Goal: Navigation & Orientation: Find specific page/section

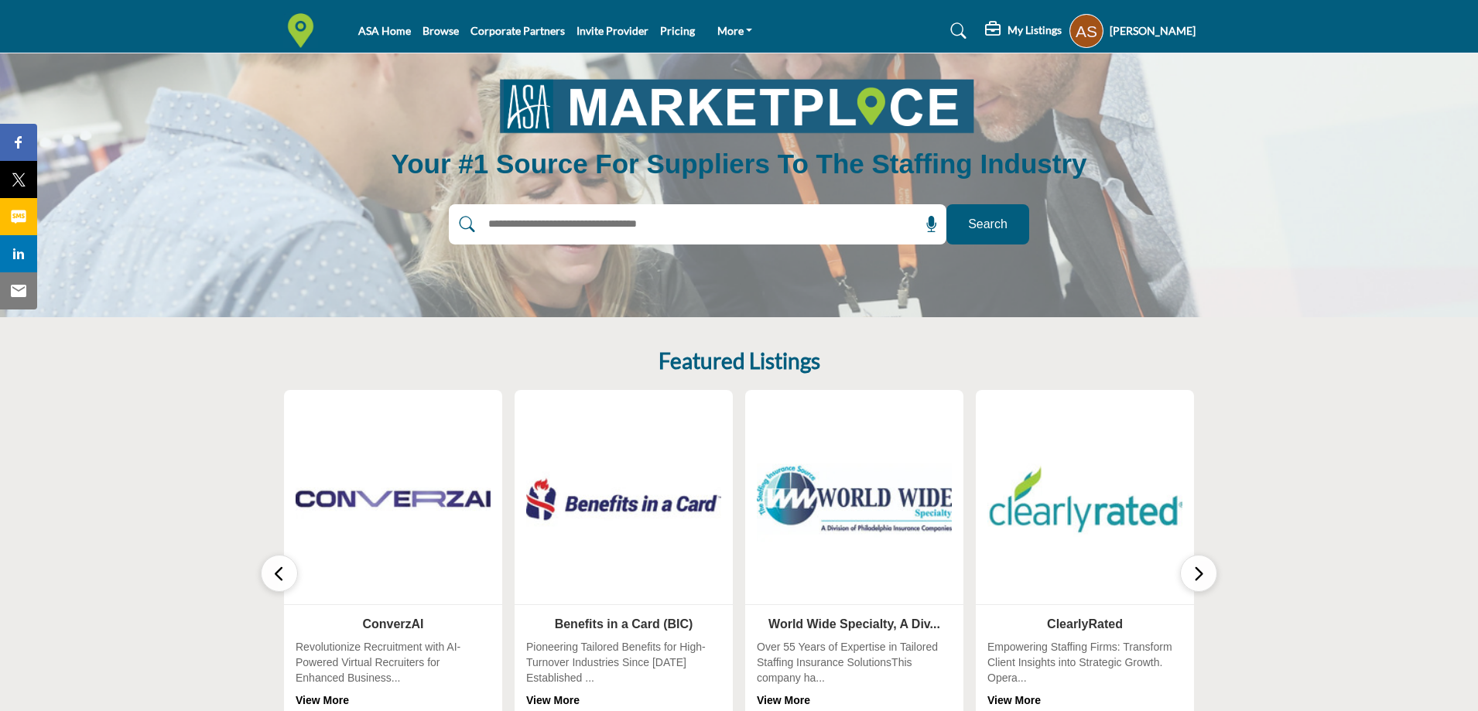
scroll to position [77, 0]
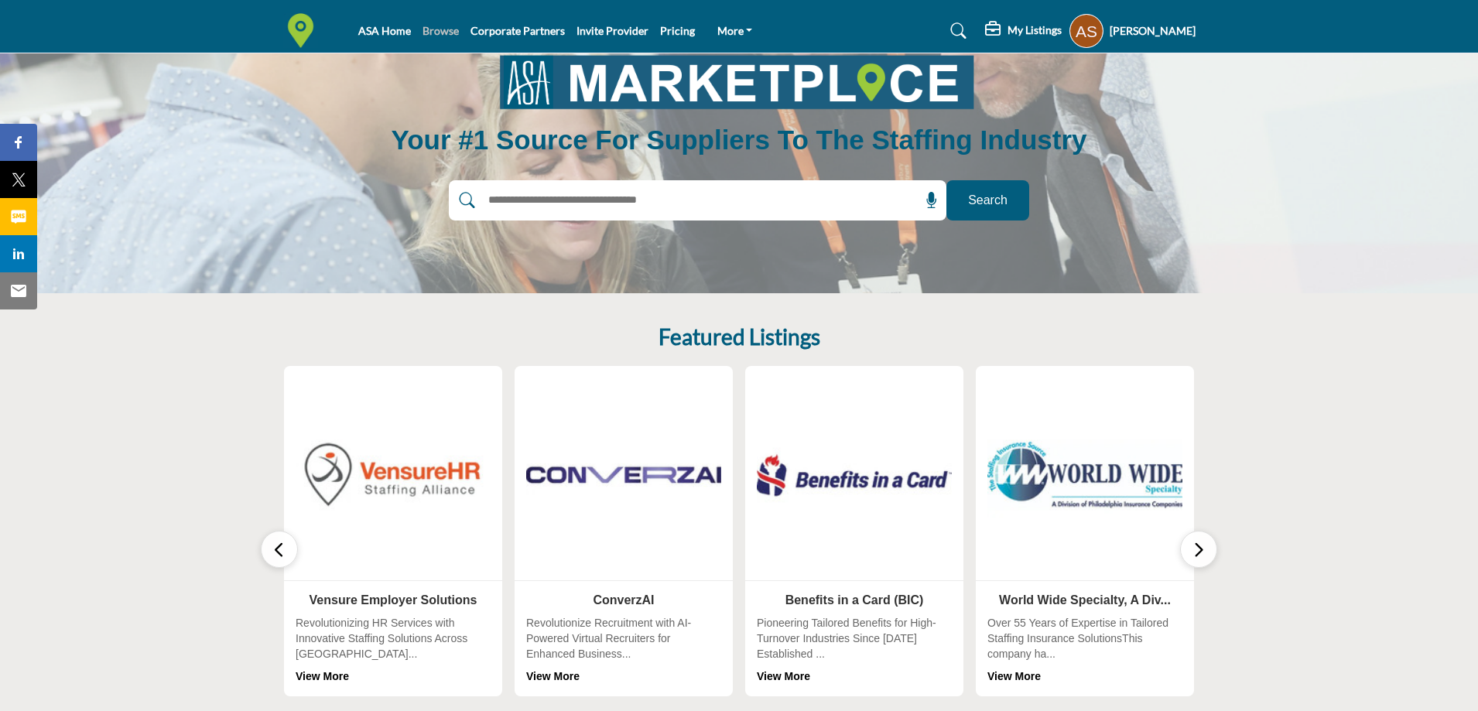
click at [427, 36] on link "Browse" at bounding box center [441, 30] width 36 height 13
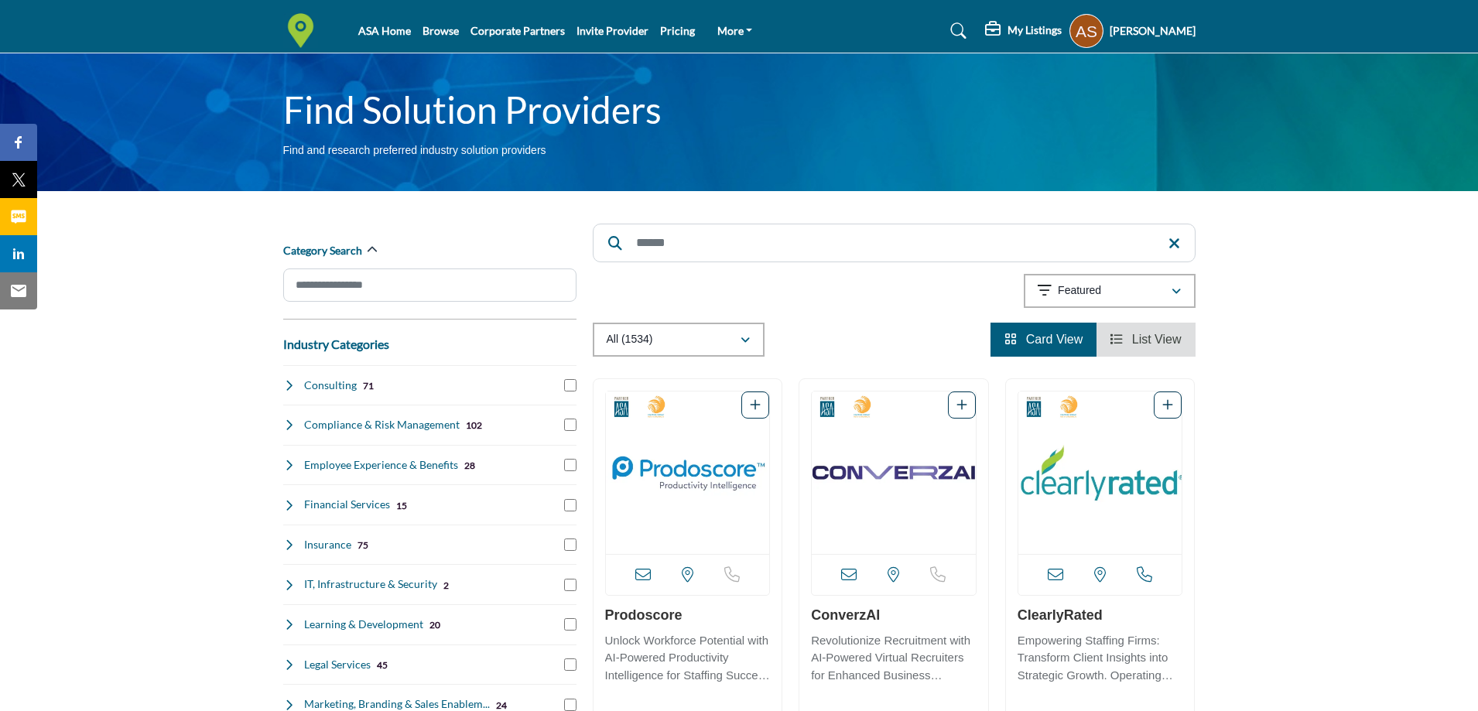
click at [287, 390] on icon at bounding box center [289, 385] width 12 height 12
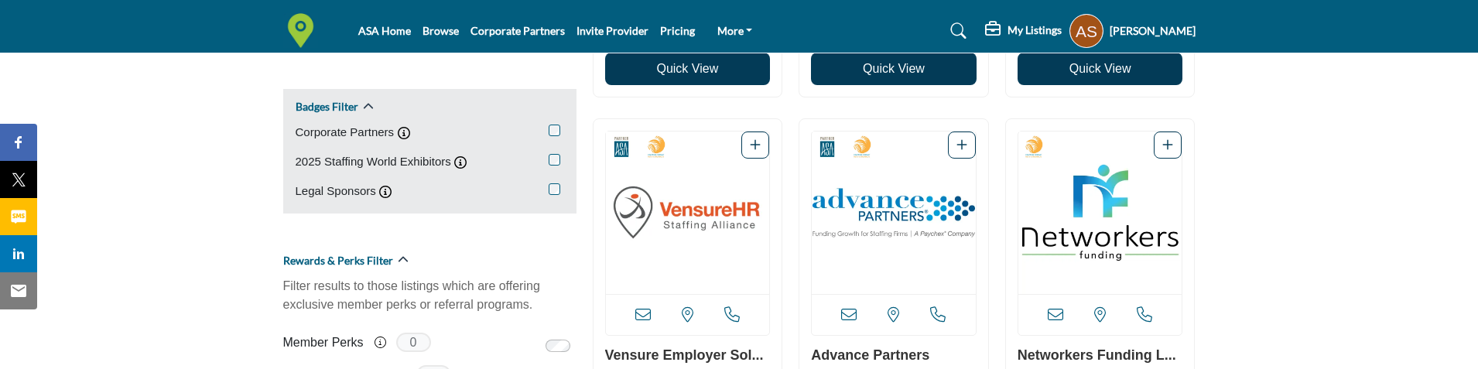
scroll to position [1161, 0]
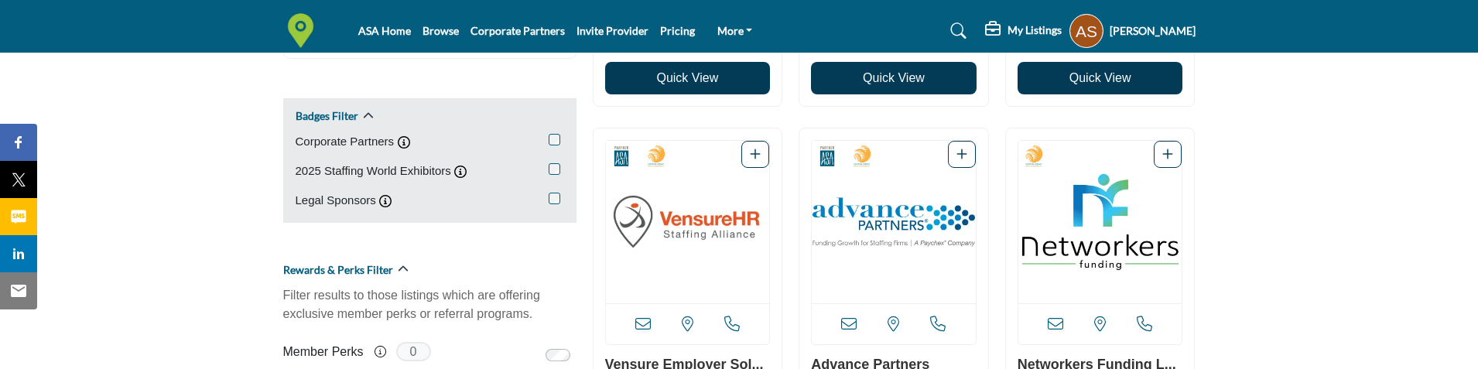
click at [1112, 26] on h5 "[PERSON_NAME]" at bounding box center [1153, 30] width 86 height 15
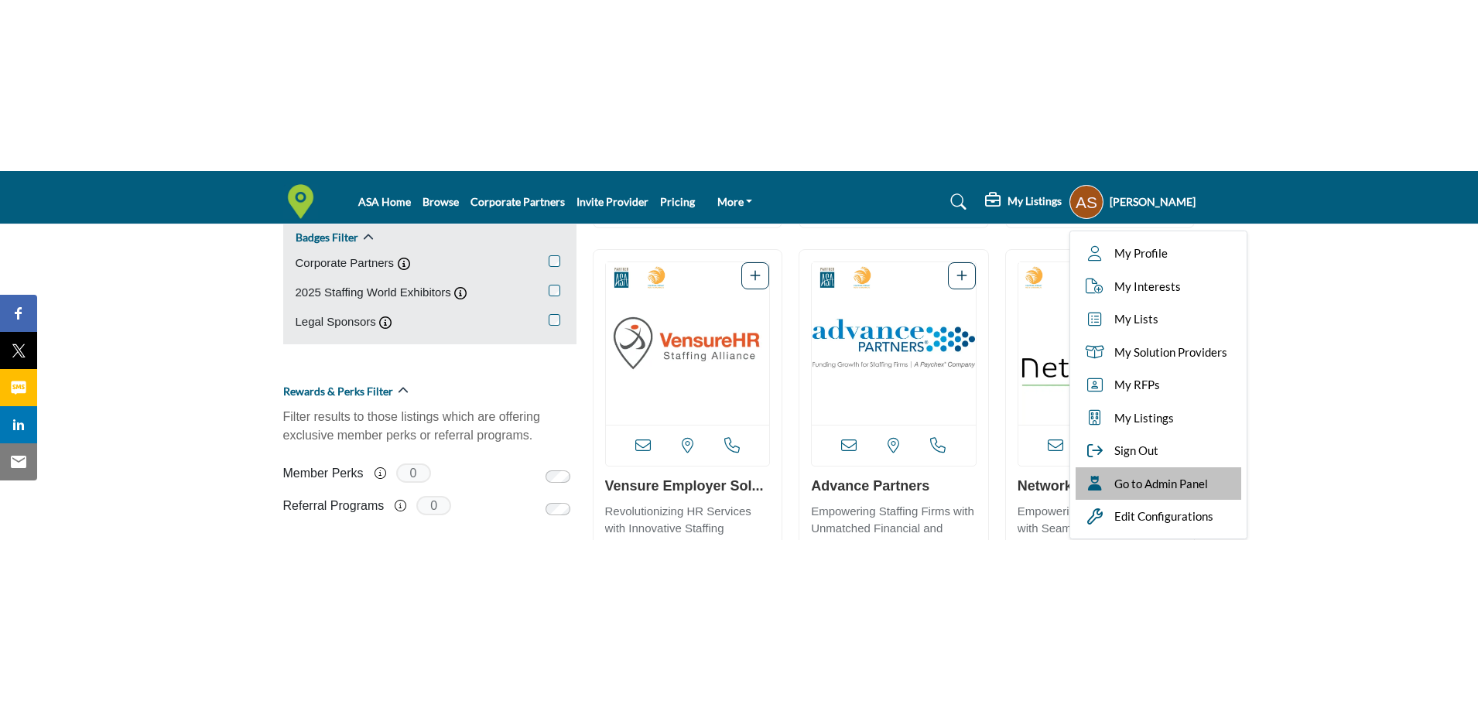
scroll to position [1238, 0]
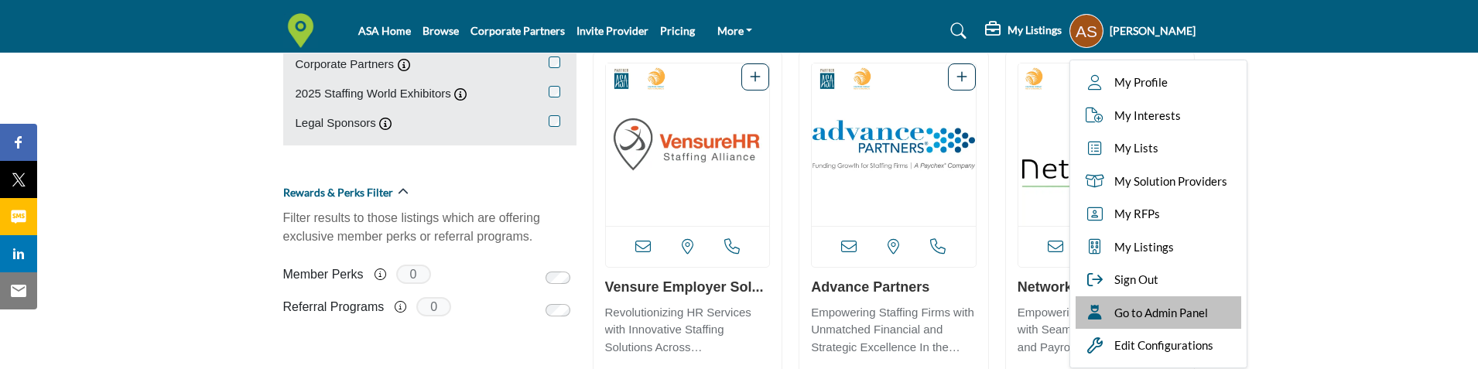
click at [1150, 310] on span "Go to Admin Panel" at bounding box center [1161, 313] width 94 height 18
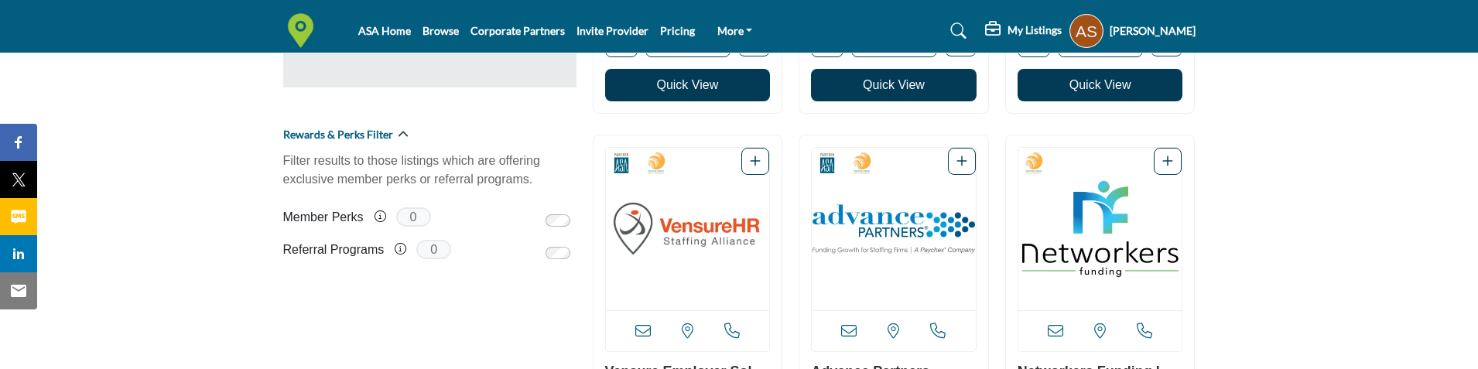
scroll to position [1006, 0]
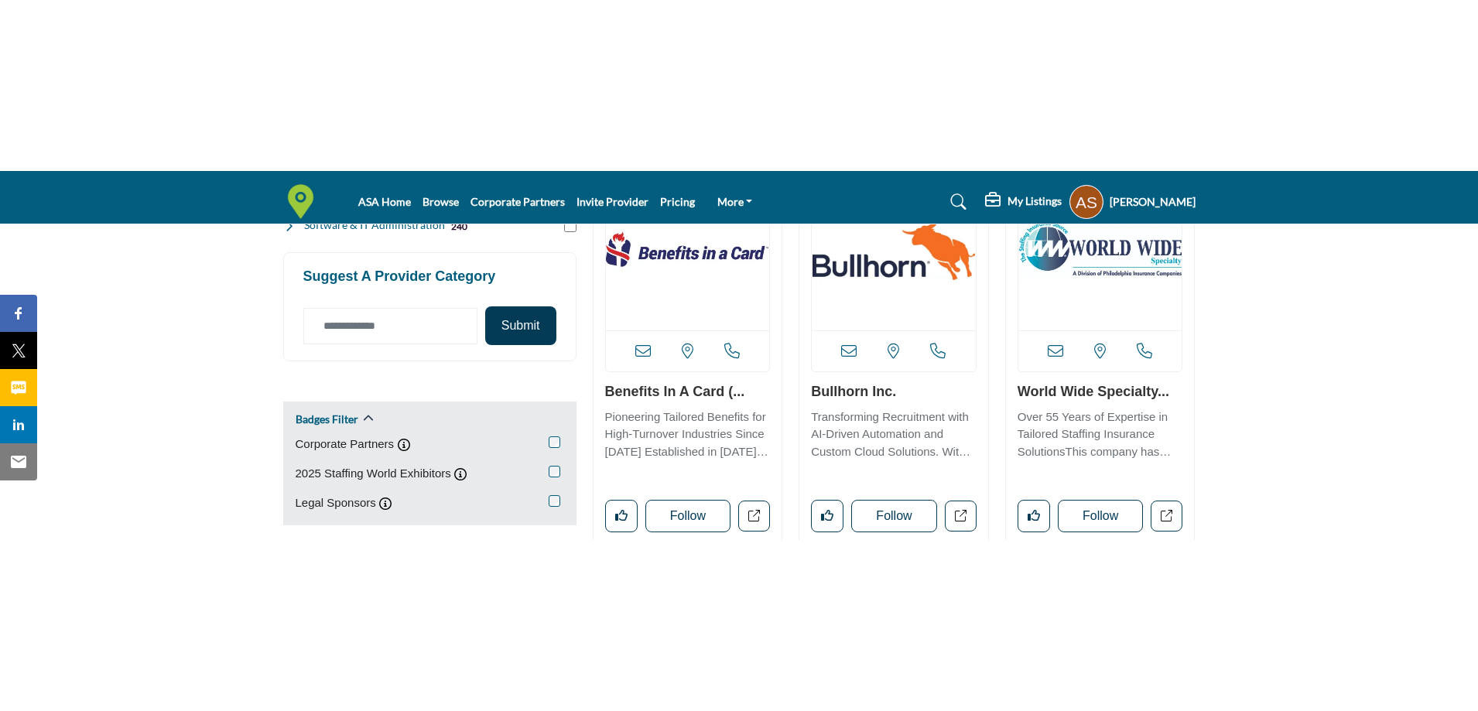
scroll to position [851, 0]
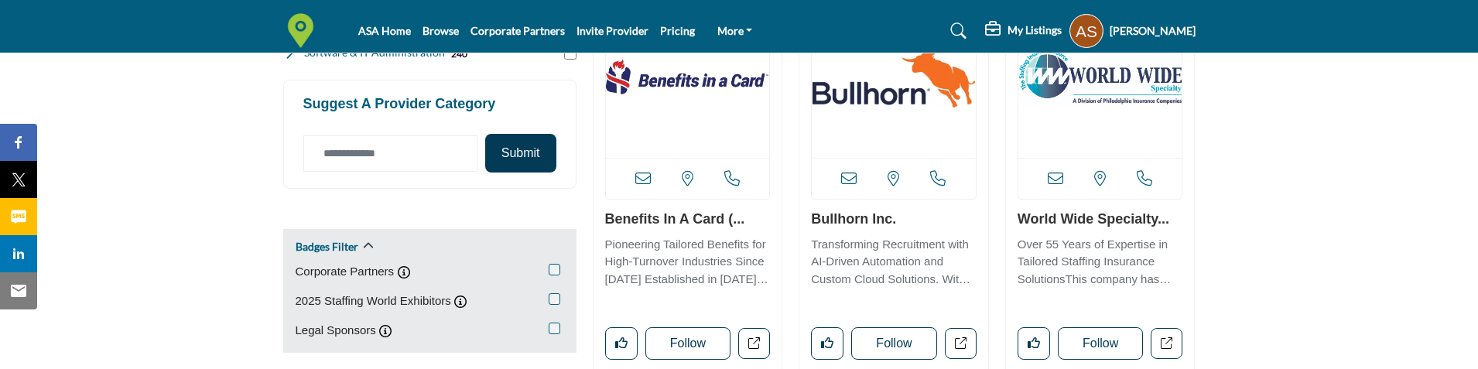
scroll to position [1083, 0]
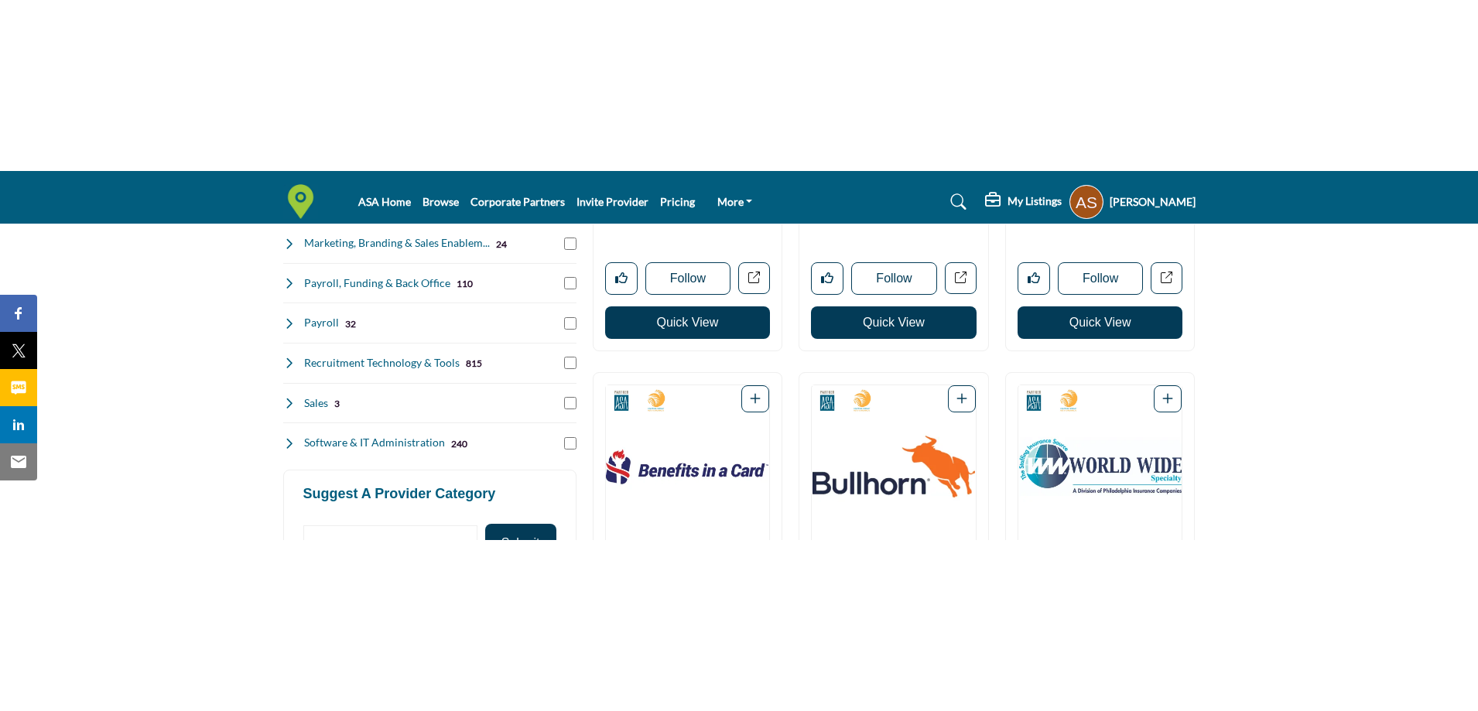
scroll to position [1161, 0]
